Goal: Find specific page/section: Find specific page/section

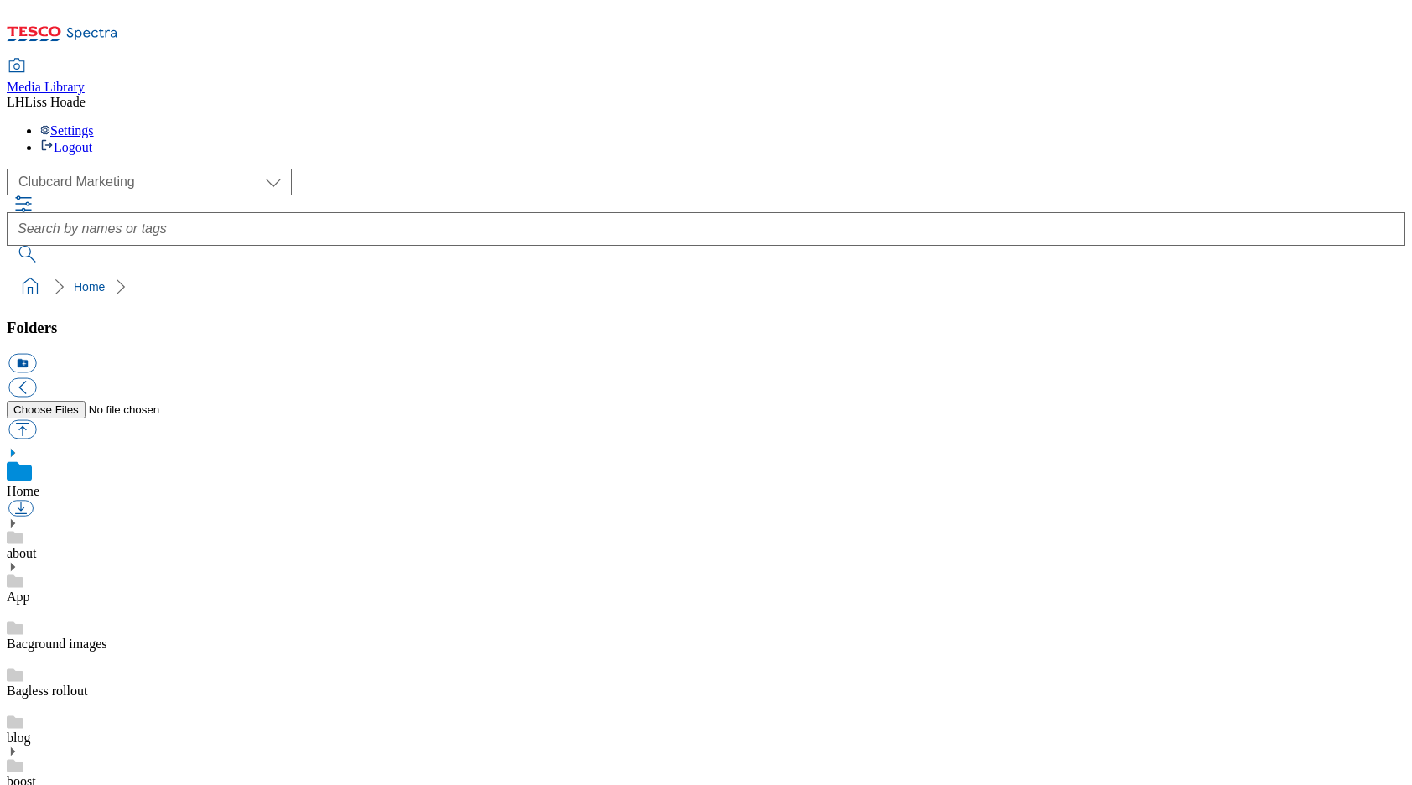
scroll to position [3, 0]
click at [101, 169] on select "Clubcard Marketing Dotcom UK GHS Marketing UK GHS Product UK GHS ROI" at bounding box center [149, 182] width 285 height 27
click at [148, 169] on select "Clubcard Marketing Dotcom UK GHS Marketing UK GHS Product UK GHS ROI" at bounding box center [149, 182] width 285 height 27
click at [30, 590] on link "App" at bounding box center [18, 597] width 23 height 14
click at [15, 544] on use at bounding box center [13, 548] width 4 height 8
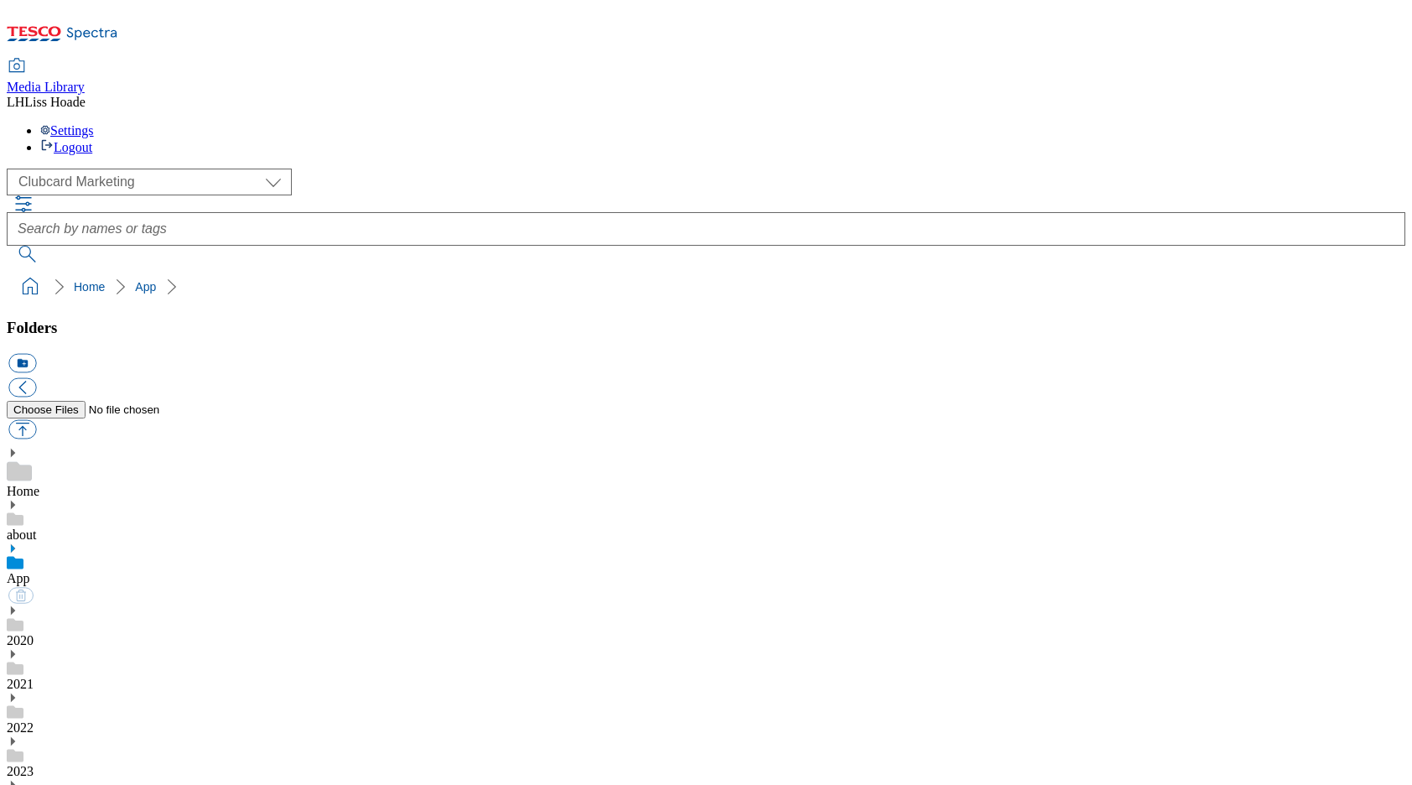
click at [34, 784] on link "2024" at bounding box center [20, 796] width 27 height 14
